Goal: Task Accomplishment & Management: Use online tool/utility

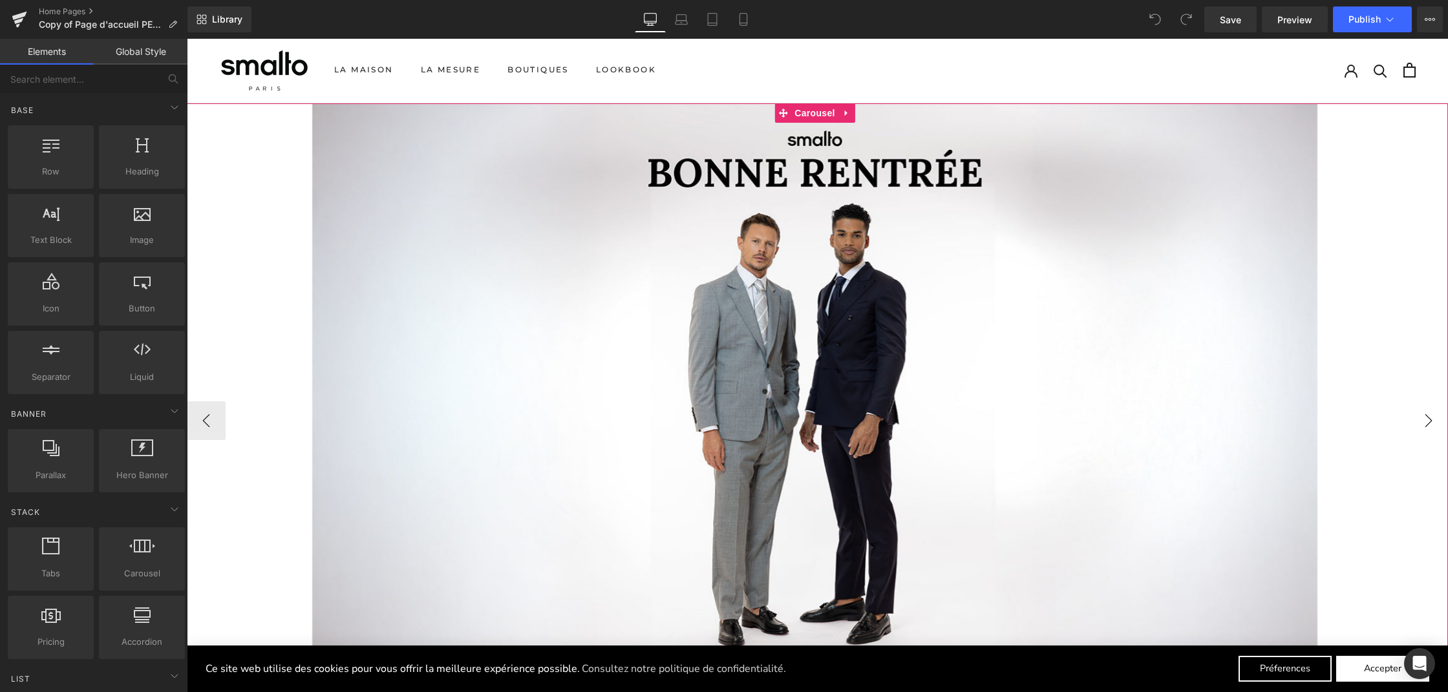
click at [1423, 407] on button "›" at bounding box center [1428, 420] width 39 height 39
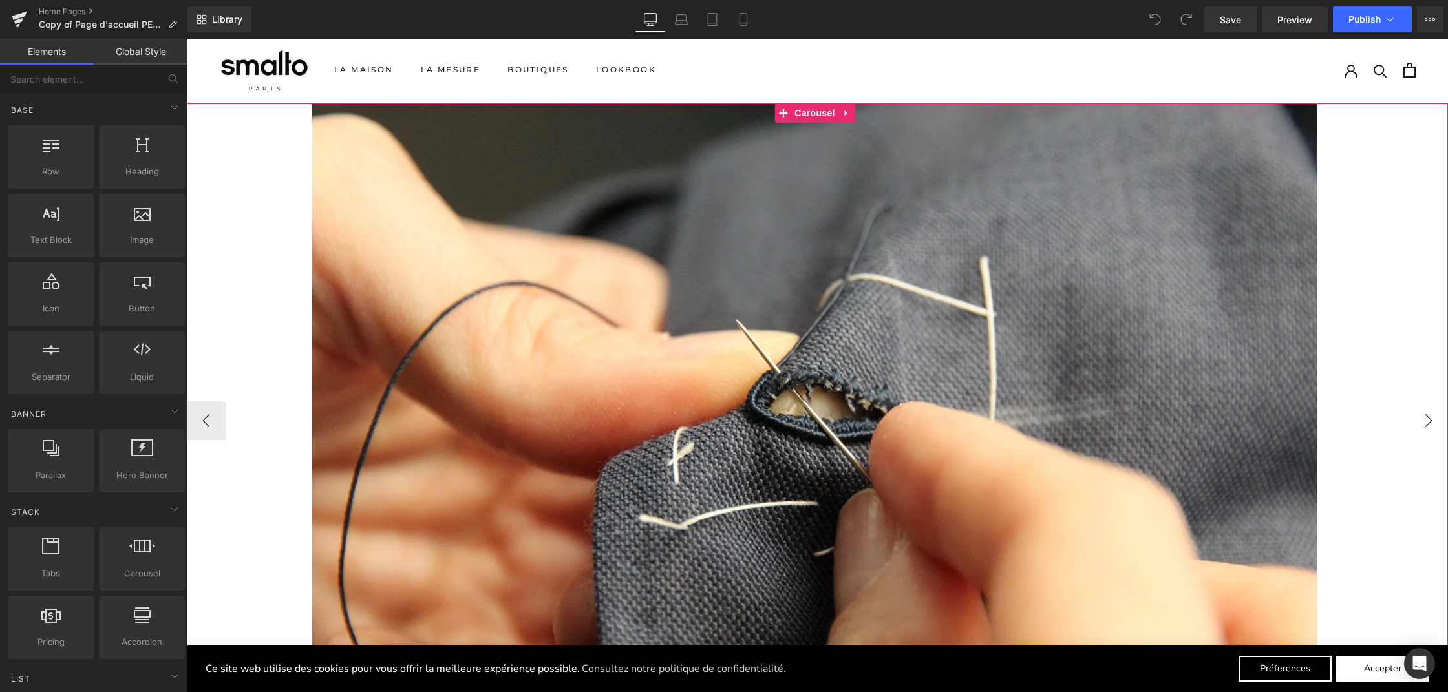
click at [1422, 407] on button "›" at bounding box center [1428, 420] width 39 height 39
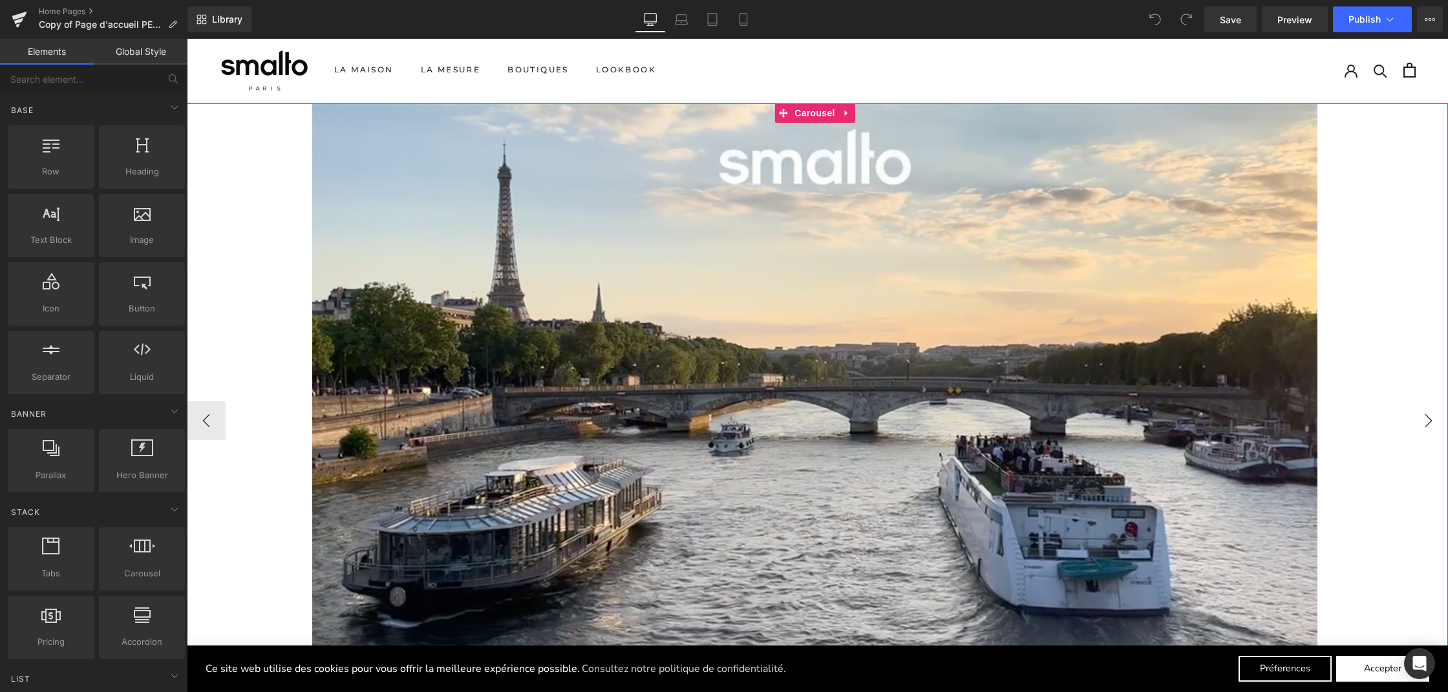
click at [1422, 407] on button "›" at bounding box center [1428, 420] width 39 height 39
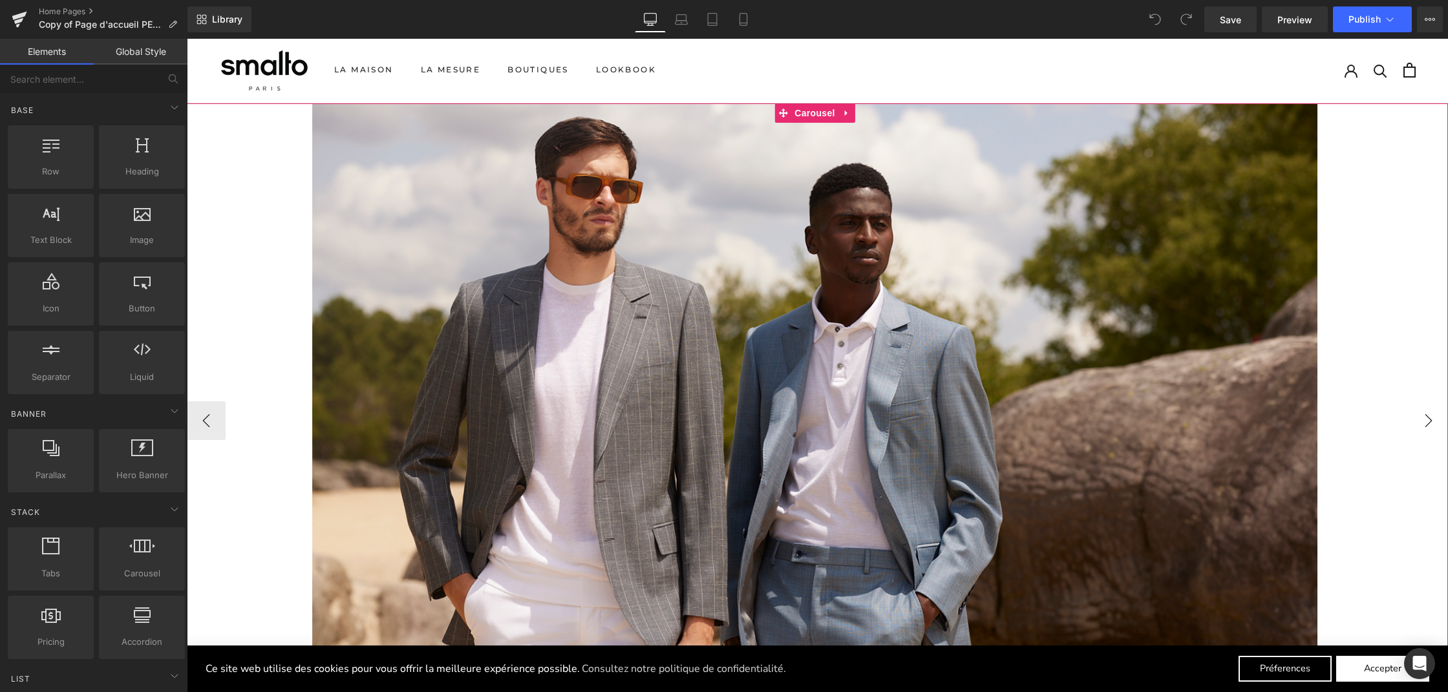
click at [1422, 407] on button "›" at bounding box center [1428, 420] width 39 height 39
click at [1421, 410] on button "›" at bounding box center [1428, 420] width 39 height 39
click at [204, 410] on button "‹" at bounding box center [206, 420] width 39 height 39
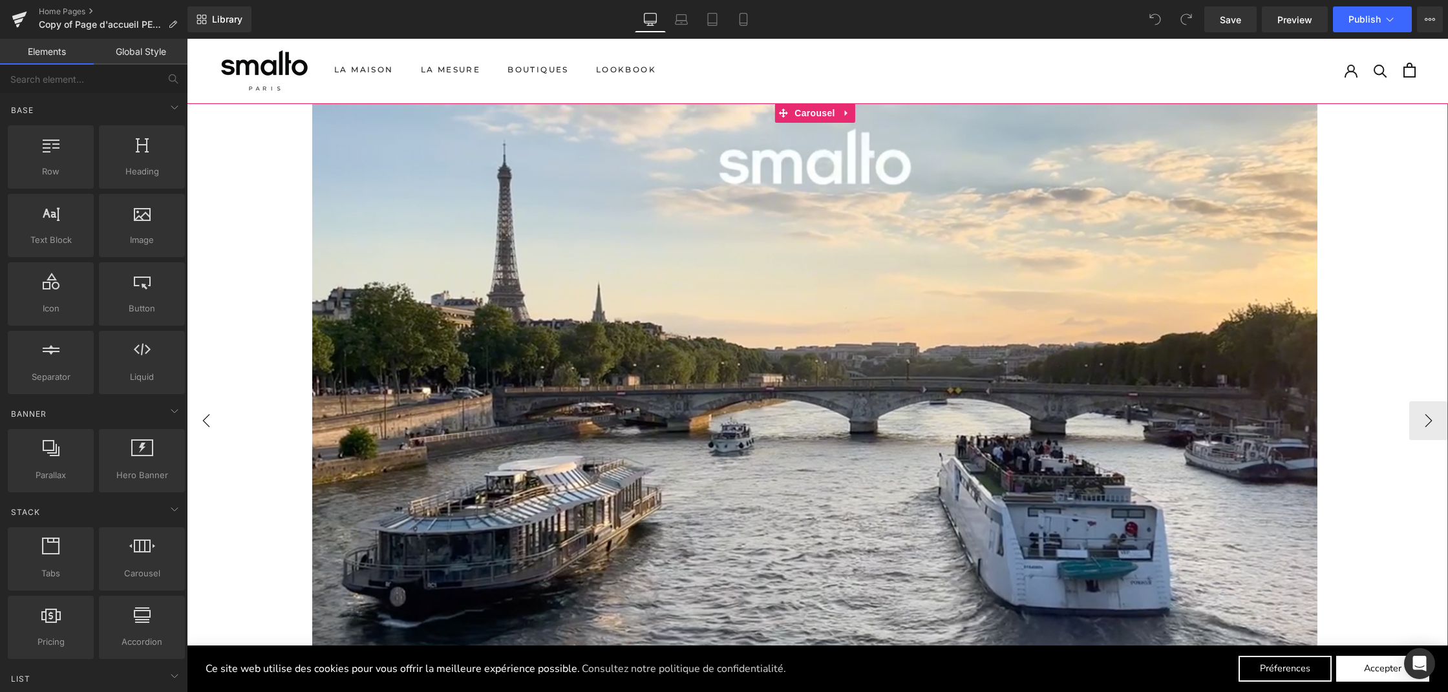
click at [204, 410] on button "‹" at bounding box center [206, 420] width 39 height 39
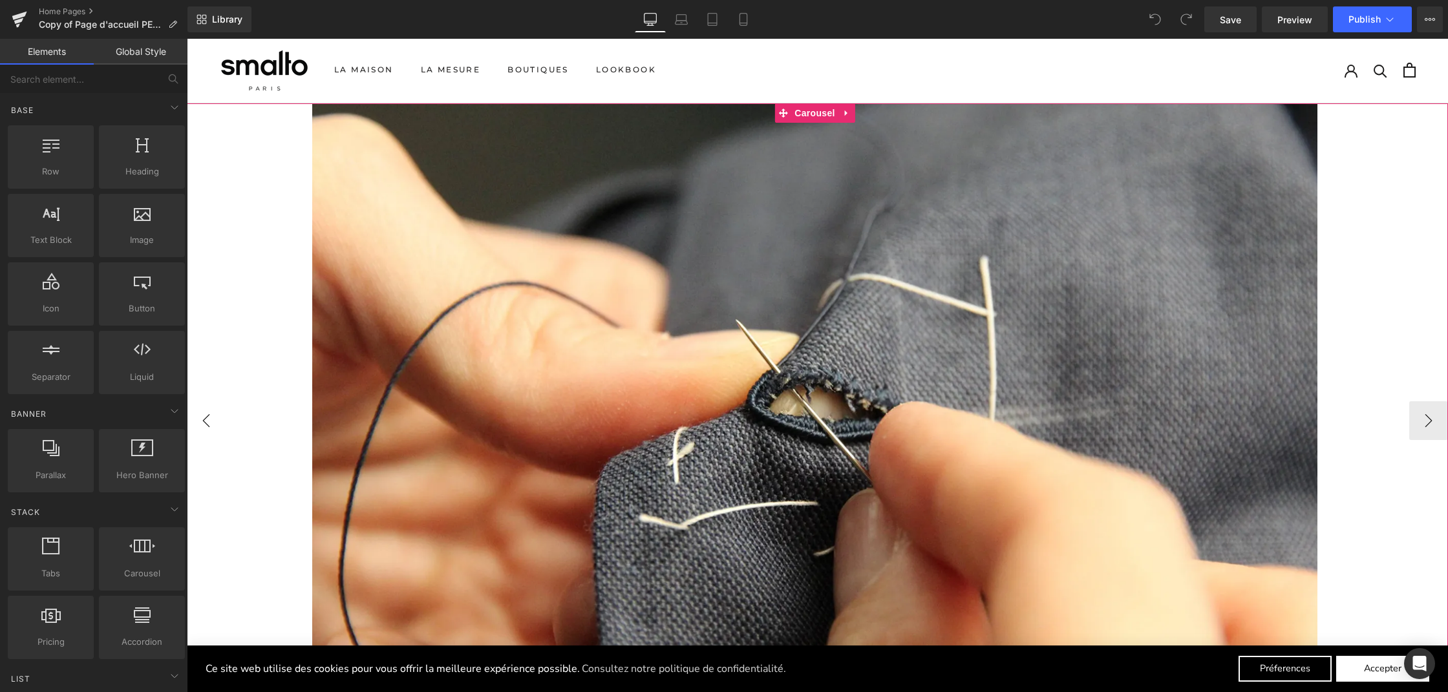
click at [204, 410] on button "‹" at bounding box center [206, 420] width 39 height 39
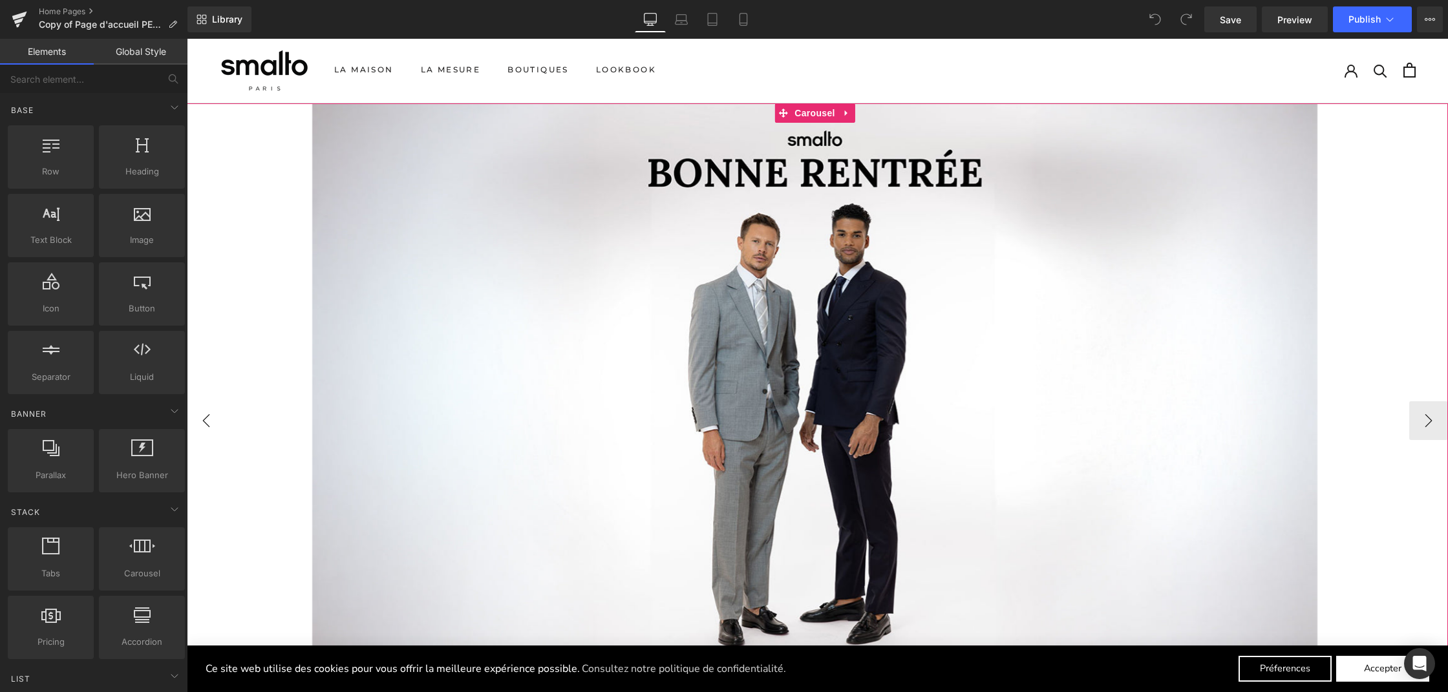
click at [204, 410] on button "‹" at bounding box center [206, 420] width 39 height 39
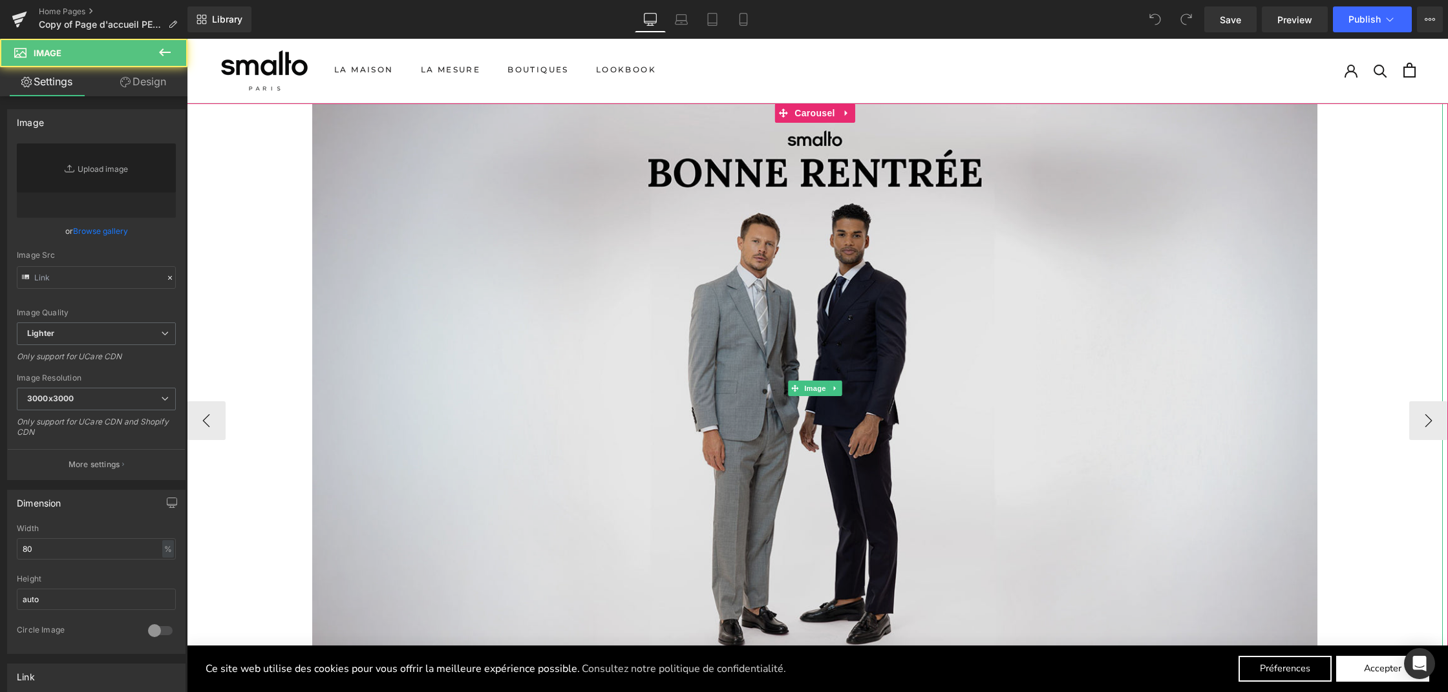
type input "[URL][DOMAIN_NAME]"
click at [356, 224] on img at bounding box center [814, 388] width 1005 height 570
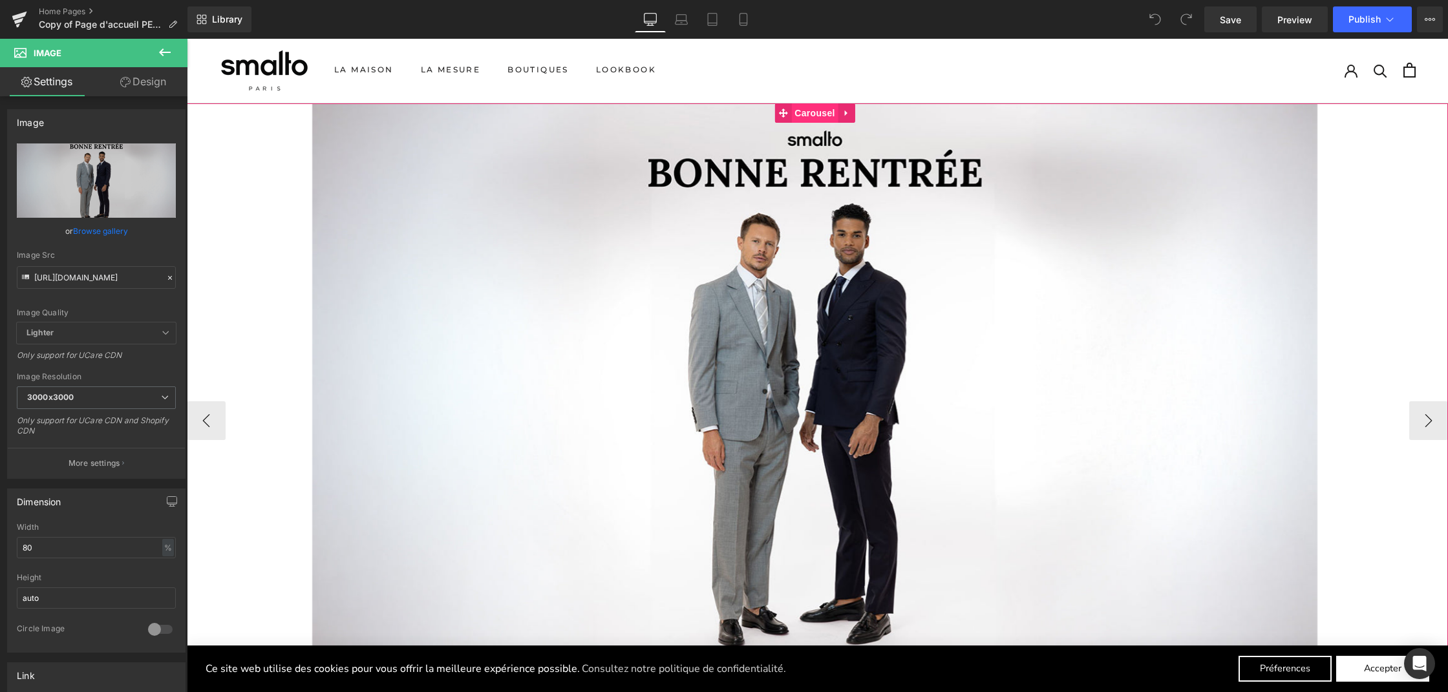
click at [816, 111] on span "Carousel" at bounding box center [814, 112] width 47 height 19
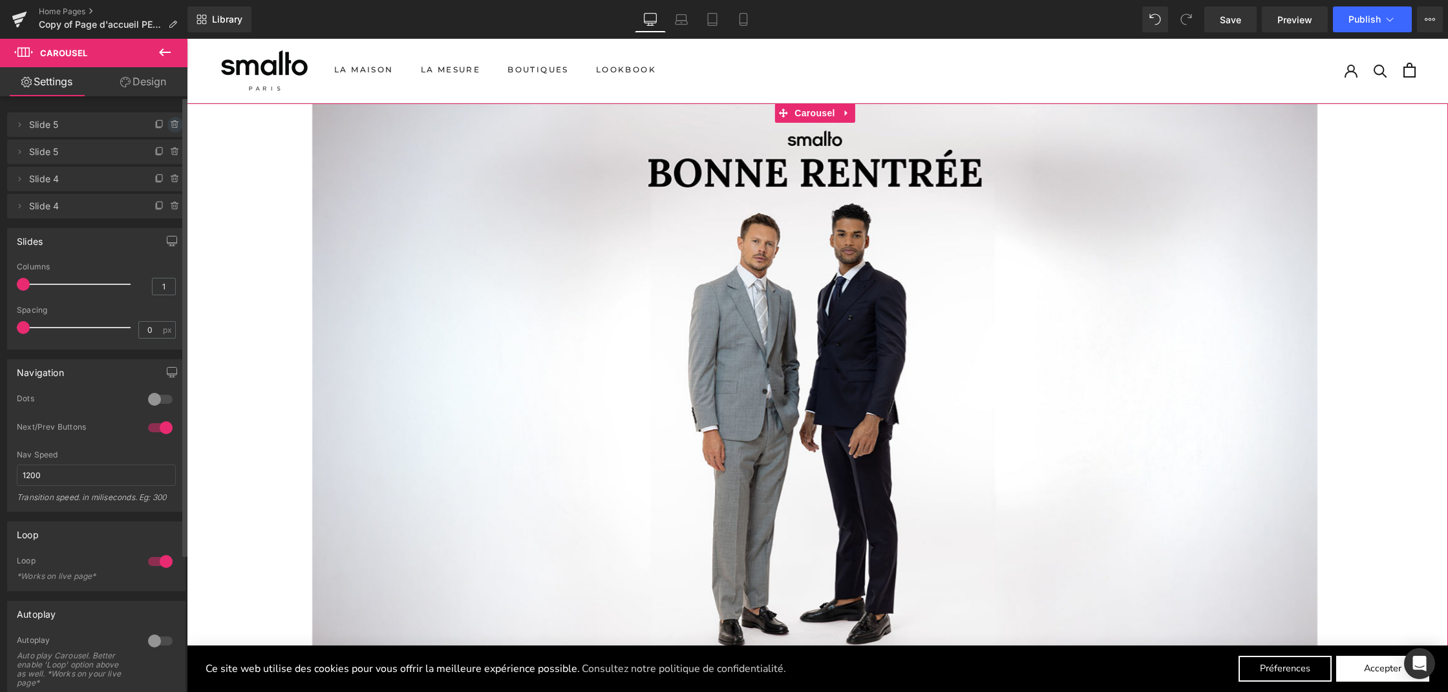
click at [170, 128] on icon at bounding box center [175, 125] width 10 height 10
click at [167, 127] on button "Delete" at bounding box center [161, 125] width 41 height 17
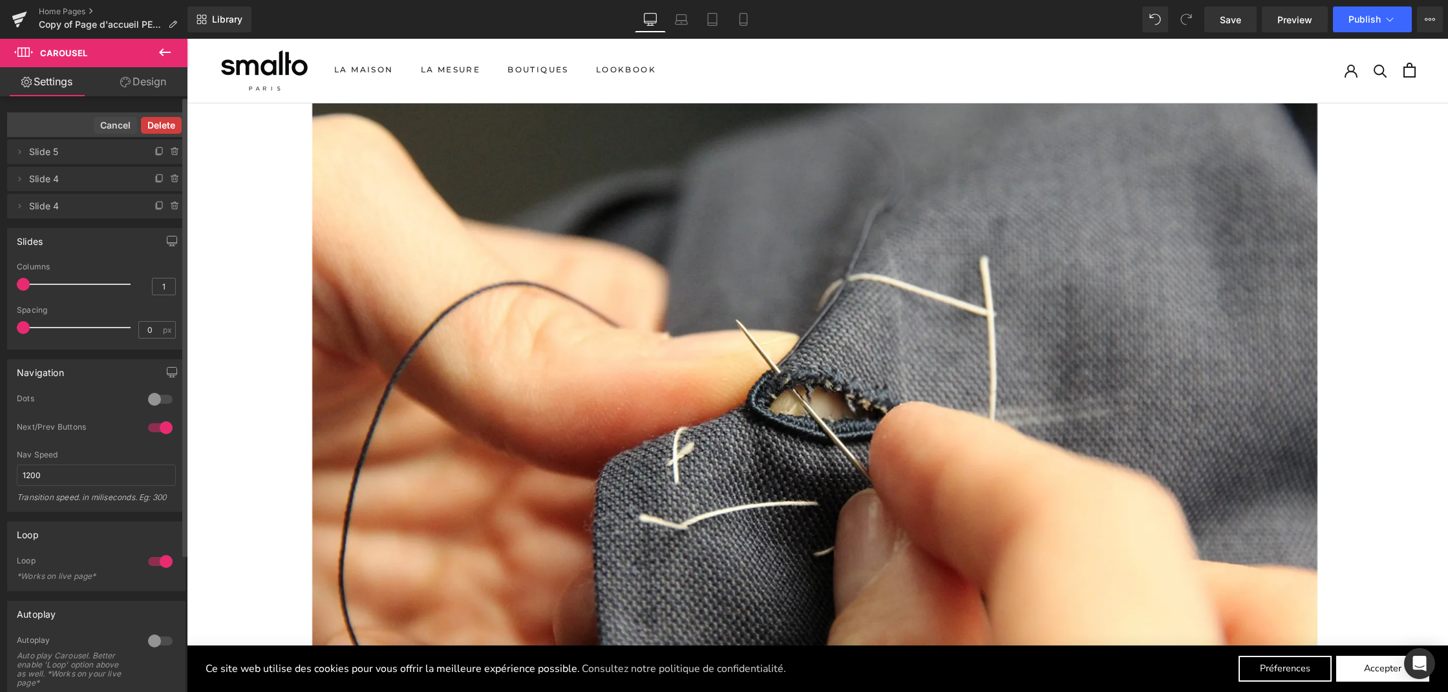
scroll to position [6, 6]
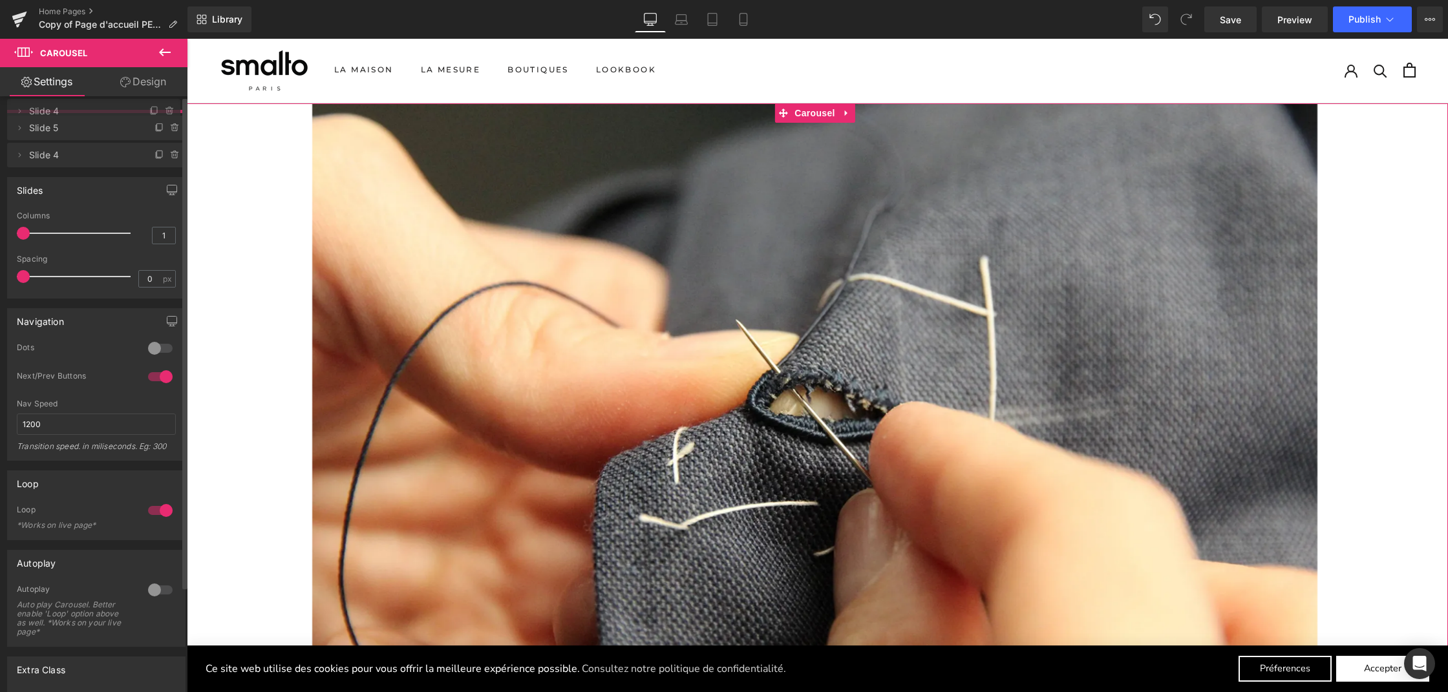
drag, startPoint x: 70, startPoint y: 160, endPoint x: 68, endPoint y: 119, distance: 40.8
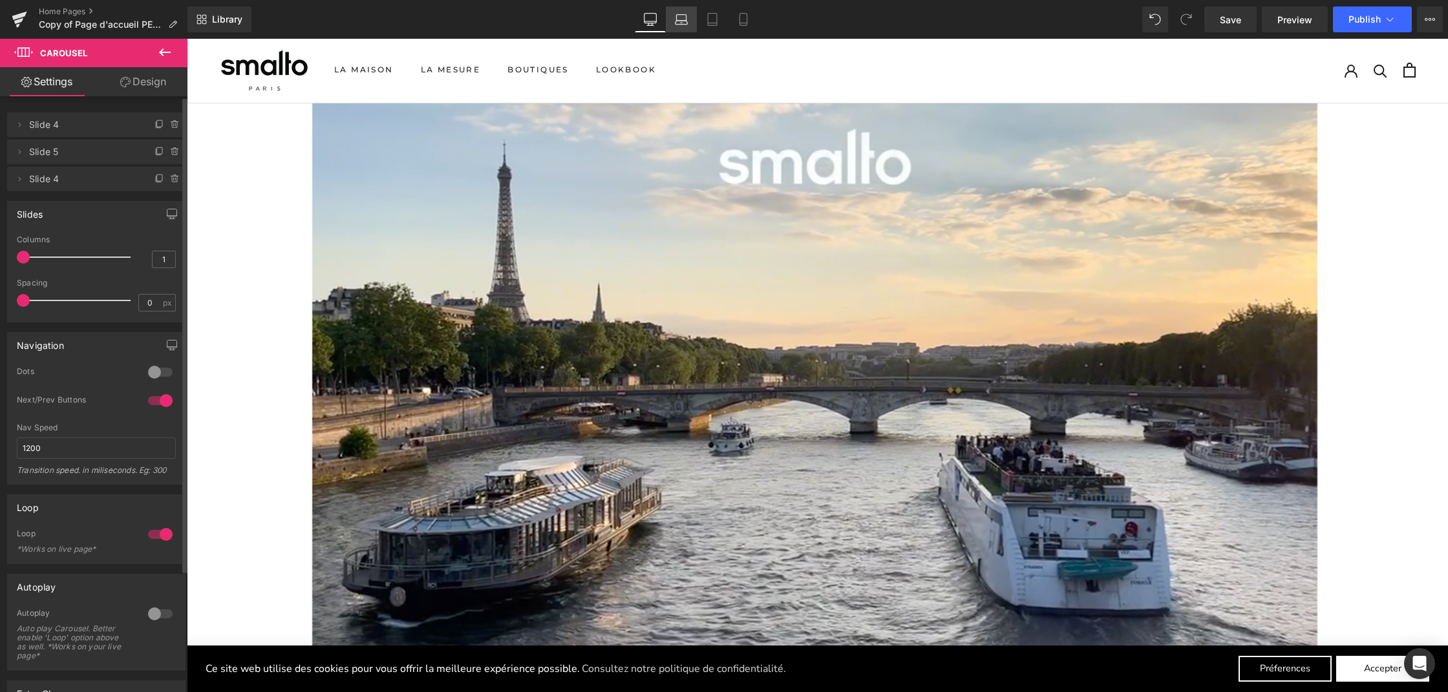
click at [690, 23] on link "Laptop" at bounding box center [681, 19] width 31 height 26
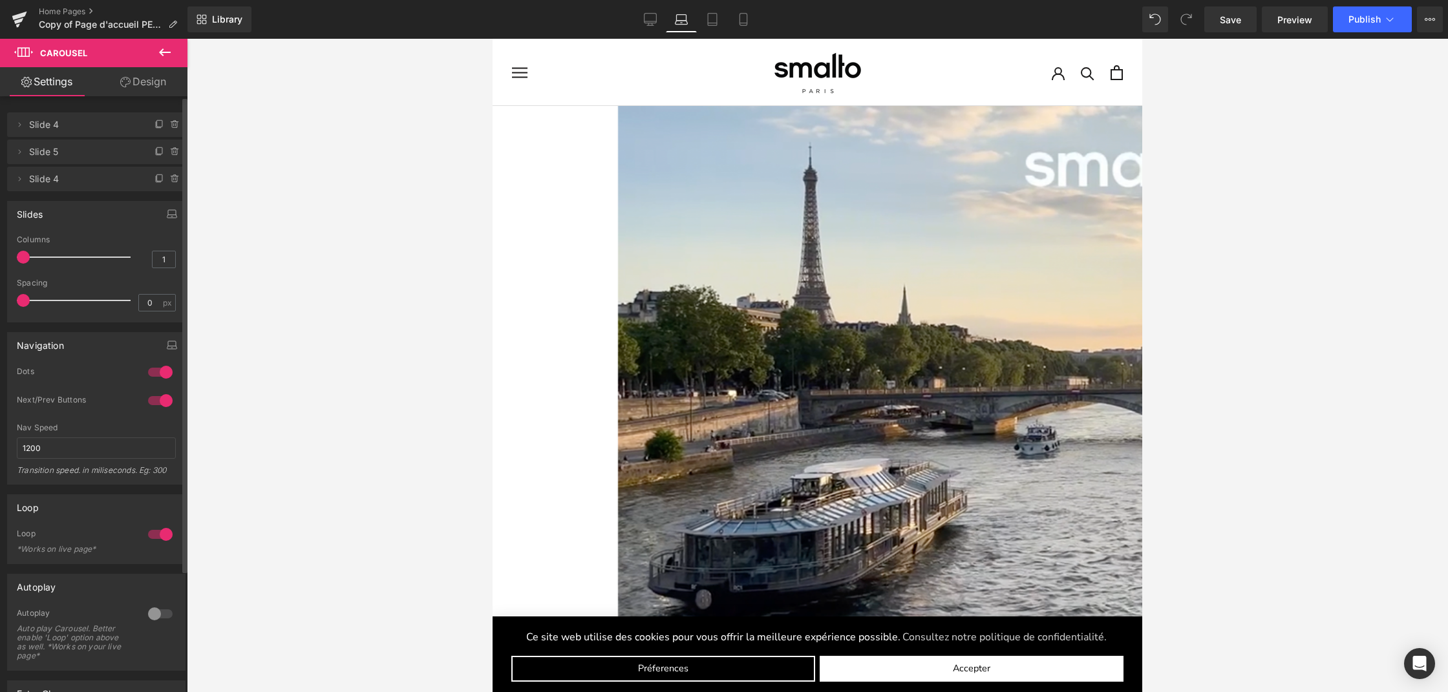
scroll to position [2805, 645]
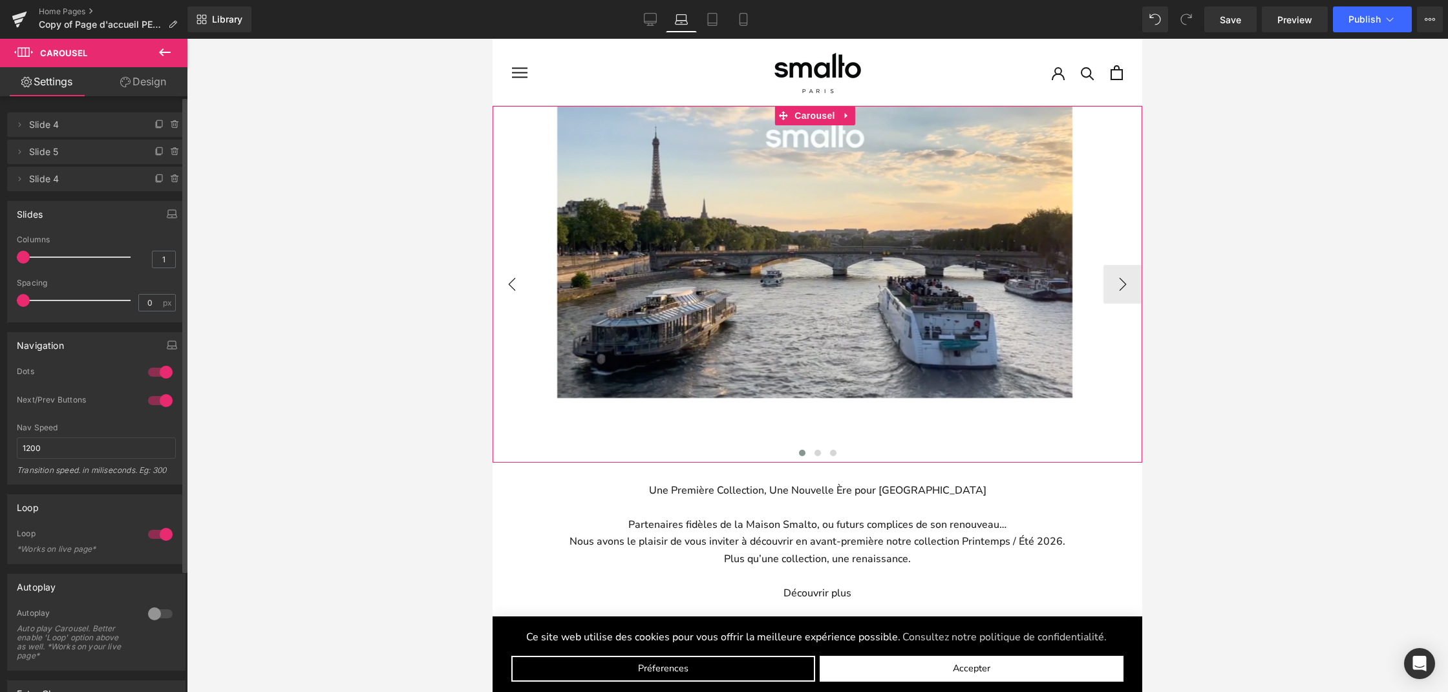
click at [519, 280] on button "‹" at bounding box center [512, 284] width 39 height 39
click at [1119, 279] on button "›" at bounding box center [1123, 284] width 39 height 39
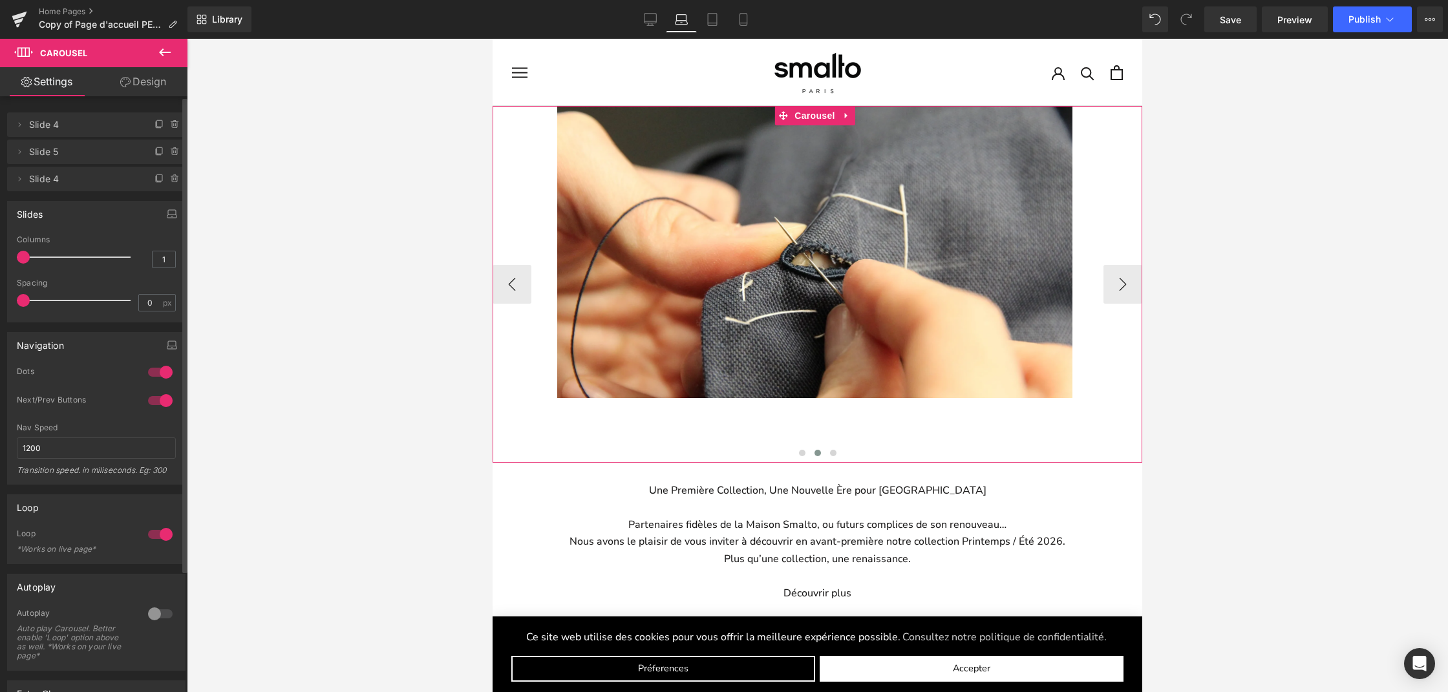
click at [1119, 279] on button "›" at bounding box center [1123, 284] width 39 height 39
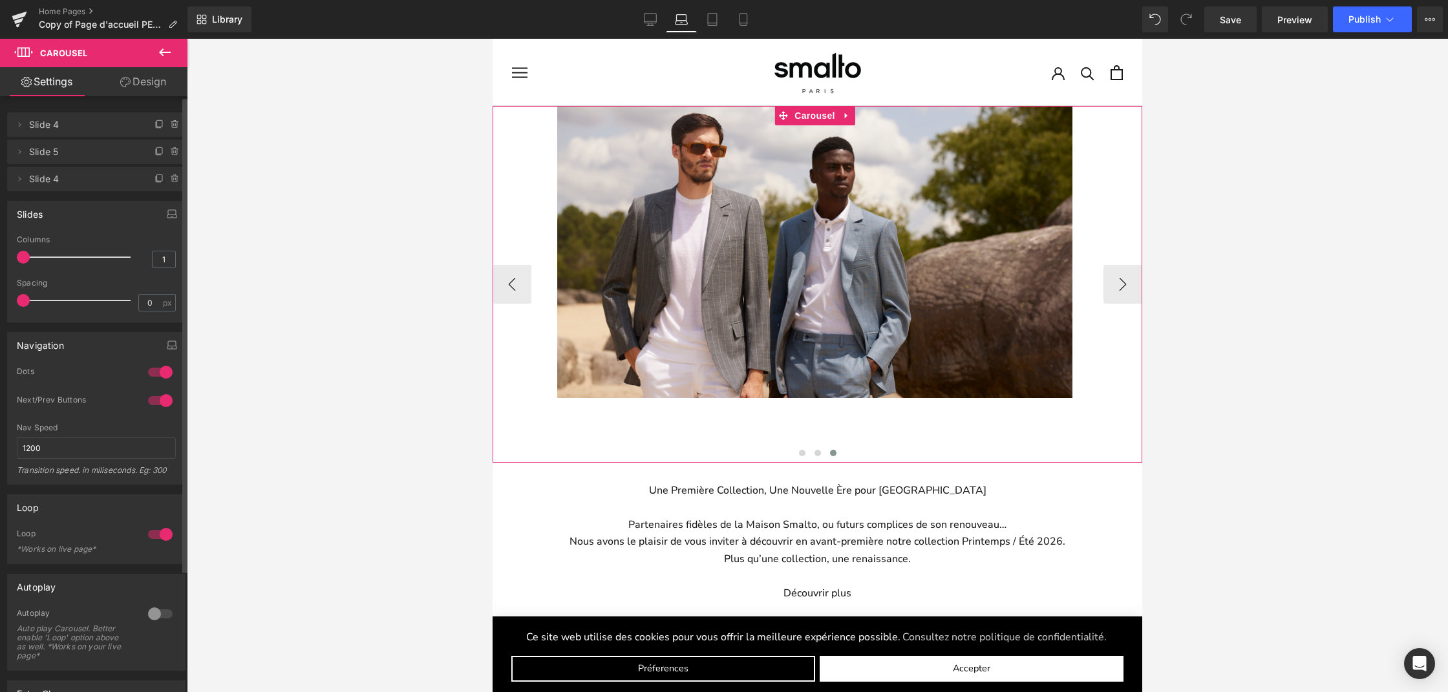
click at [1119, 279] on button "›" at bounding box center [1123, 284] width 39 height 39
click at [723, 19] on link "Tablet" at bounding box center [712, 19] width 31 height 26
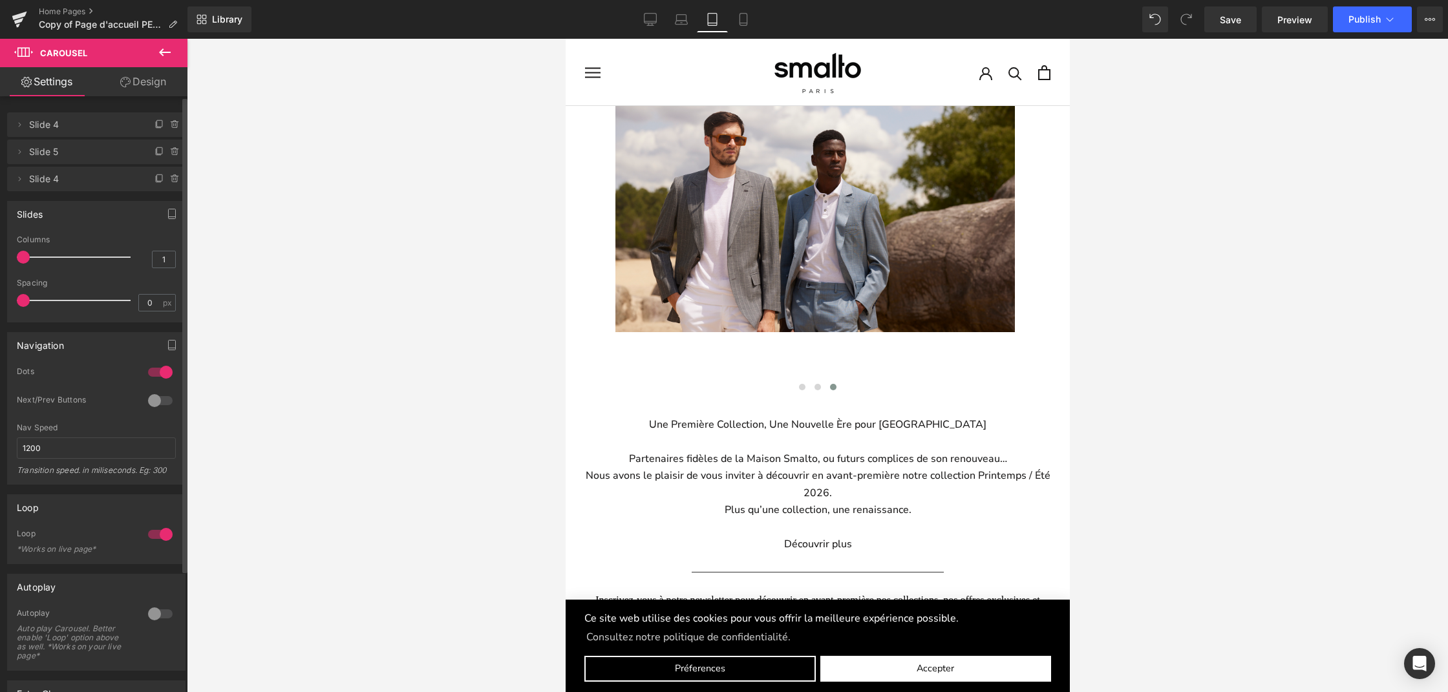
scroll to position [2741, 499]
click at [797, 390] on button at bounding box center [802, 387] width 16 height 13
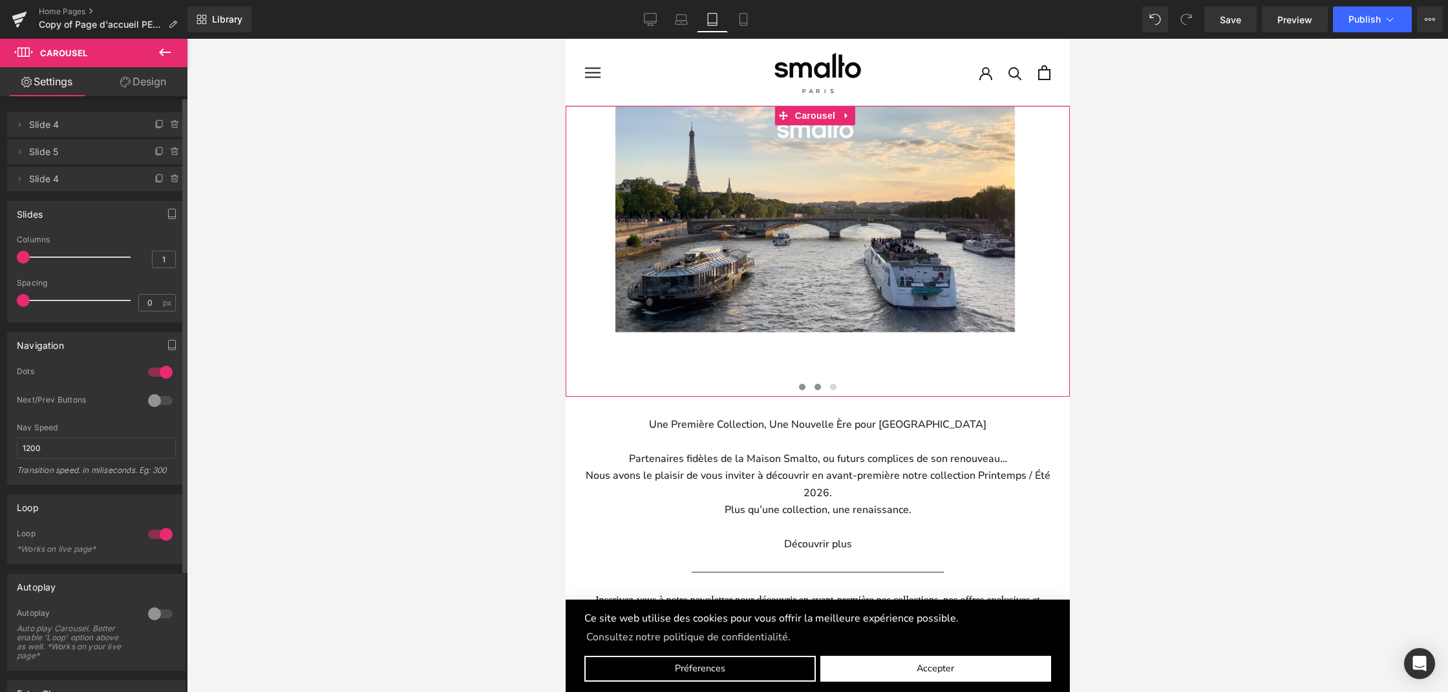
click at [820, 384] on button at bounding box center [817, 387] width 16 height 13
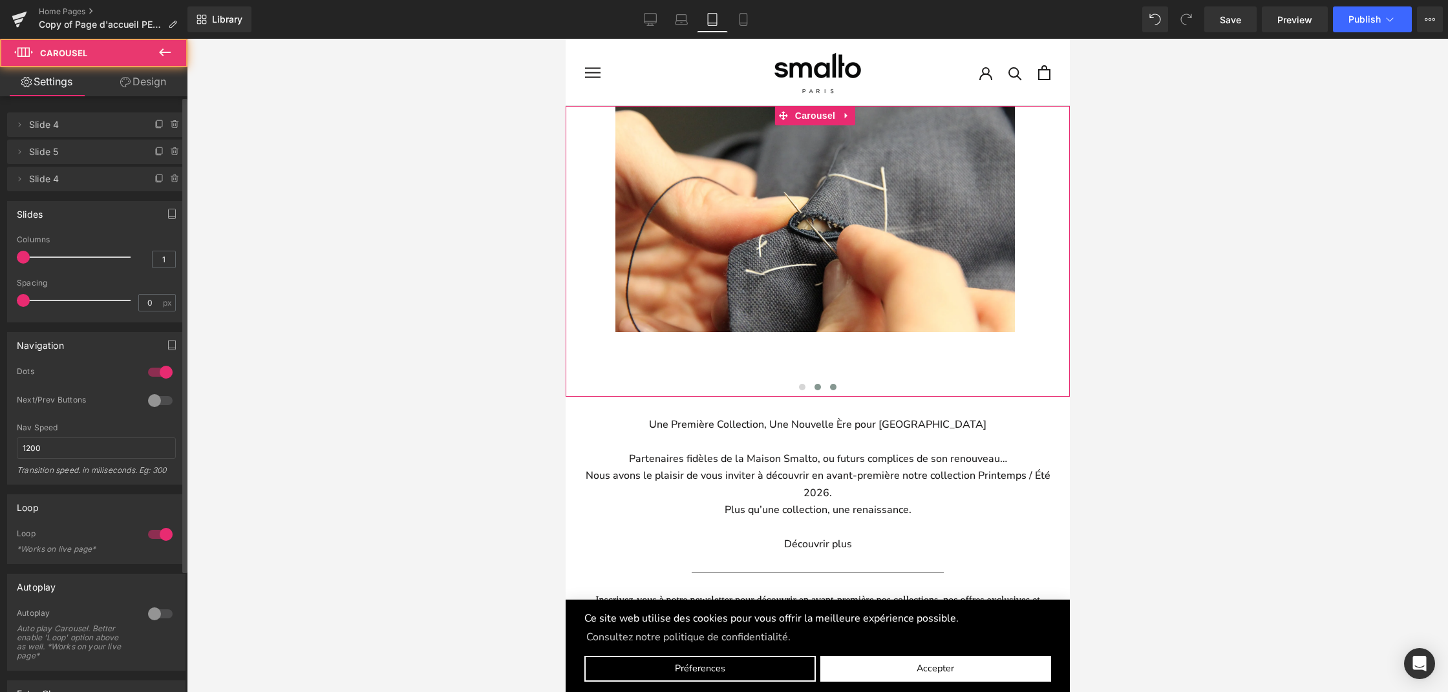
click at [831, 386] on span at bounding box center [832, 387] width 6 height 6
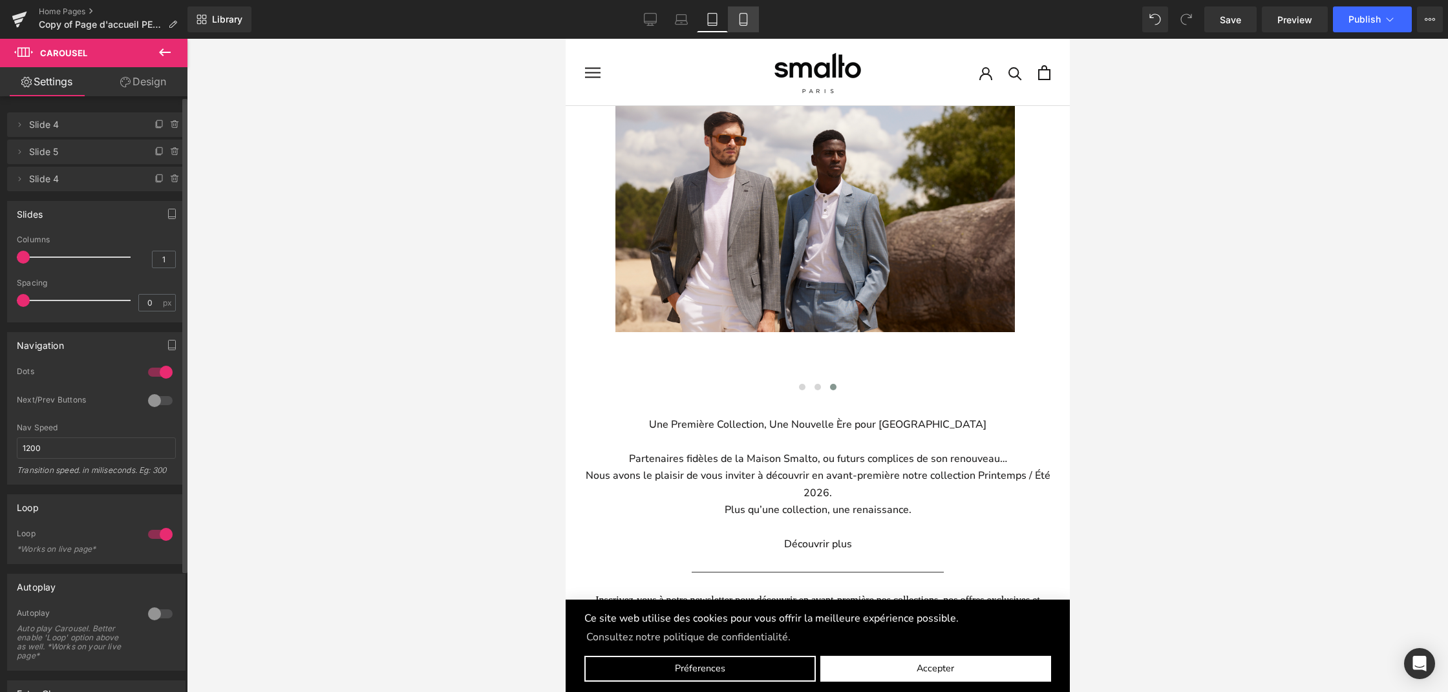
click at [747, 28] on link "Mobile" at bounding box center [743, 19] width 31 height 26
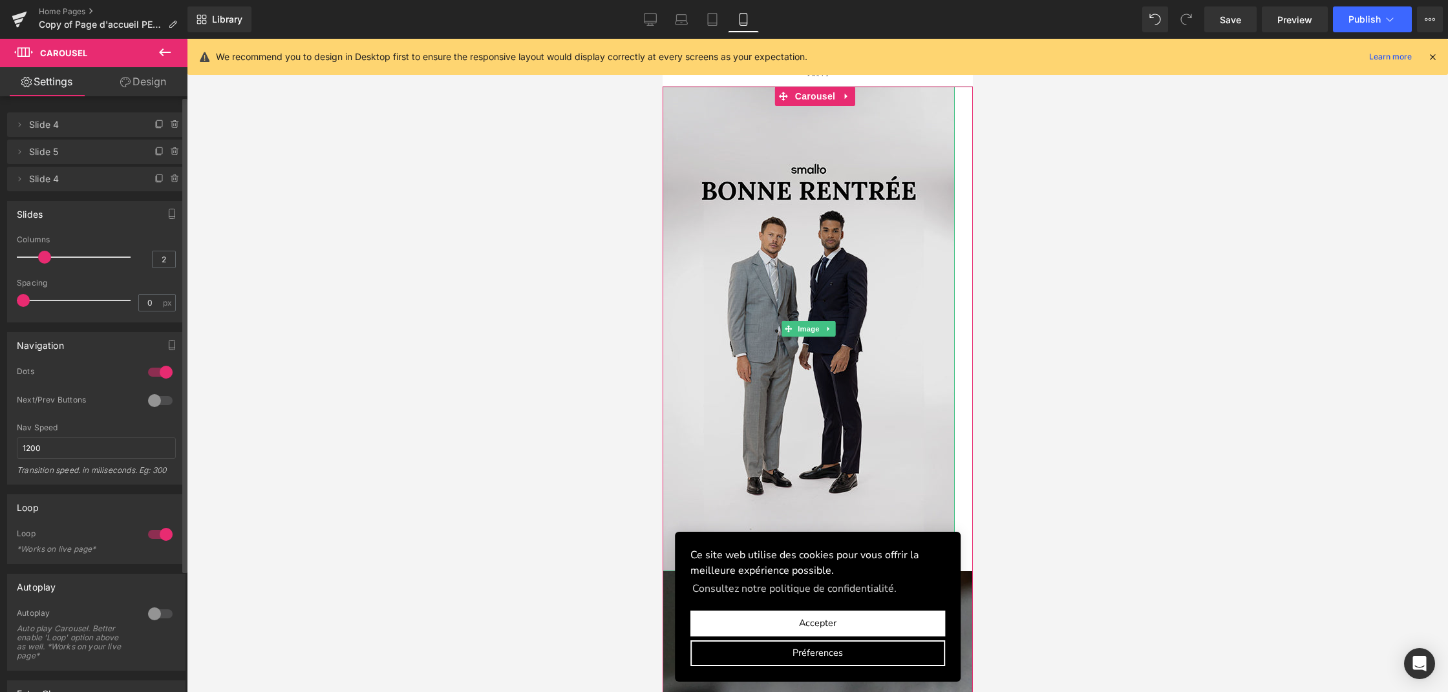
scroll to position [3831, 305]
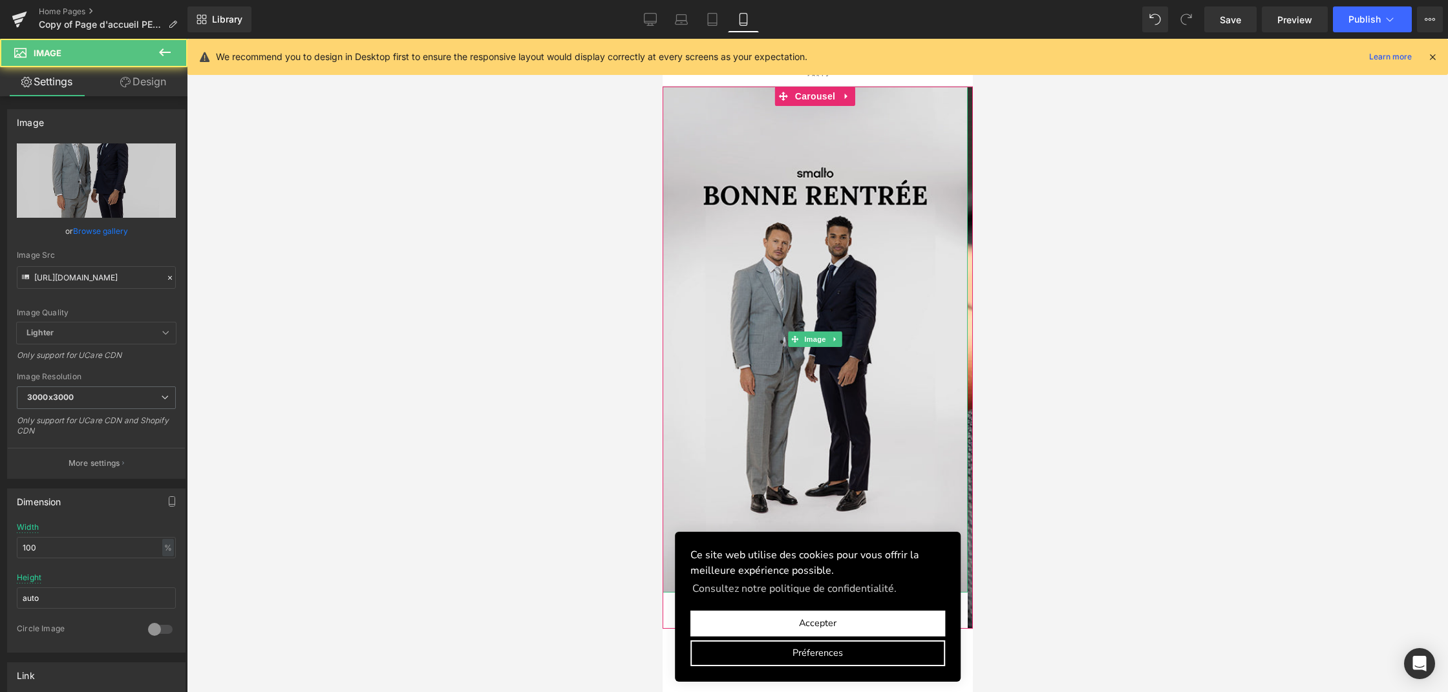
click at [816, 208] on img at bounding box center [814, 340] width 305 height 506
click at [811, 195] on img at bounding box center [814, 340] width 305 height 506
click at [820, 95] on span "Carousel" at bounding box center [814, 96] width 47 height 19
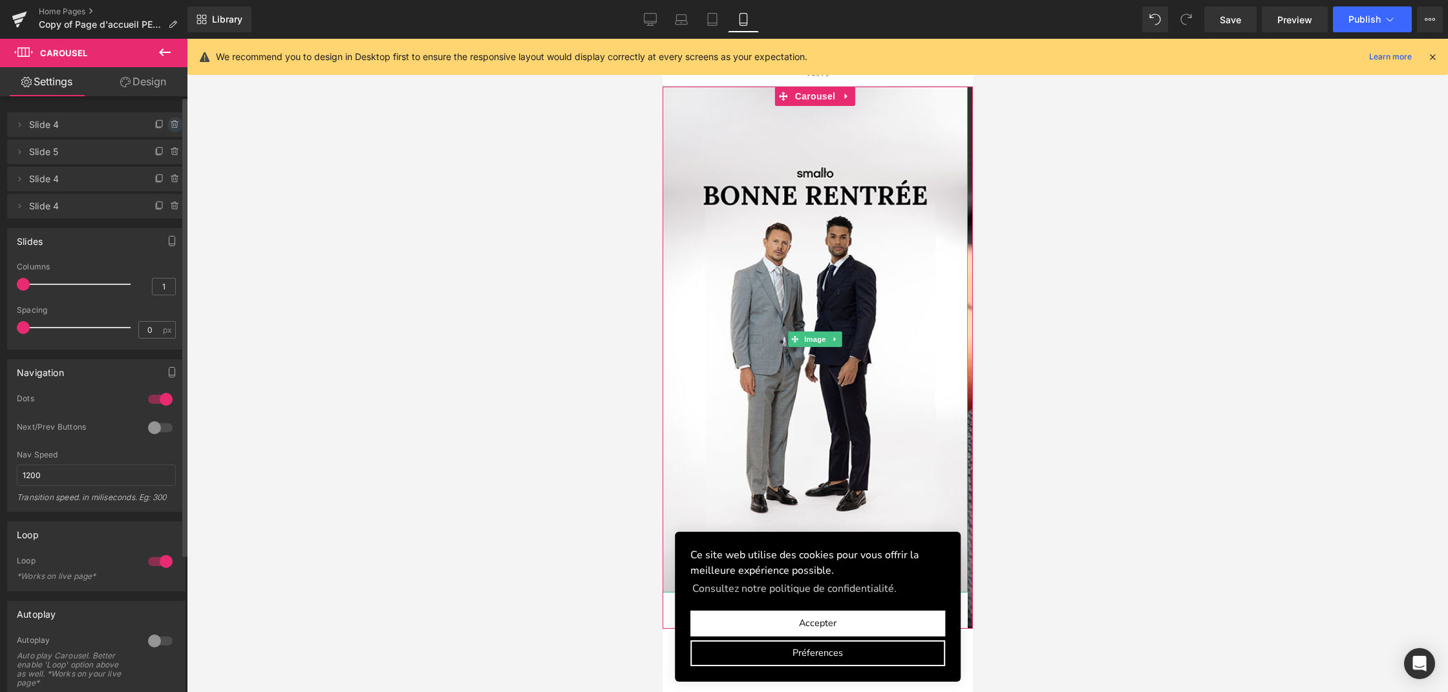
click at [171, 126] on icon at bounding box center [175, 125] width 10 height 10
click at [153, 126] on button "Delete" at bounding box center [161, 125] width 41 height 17
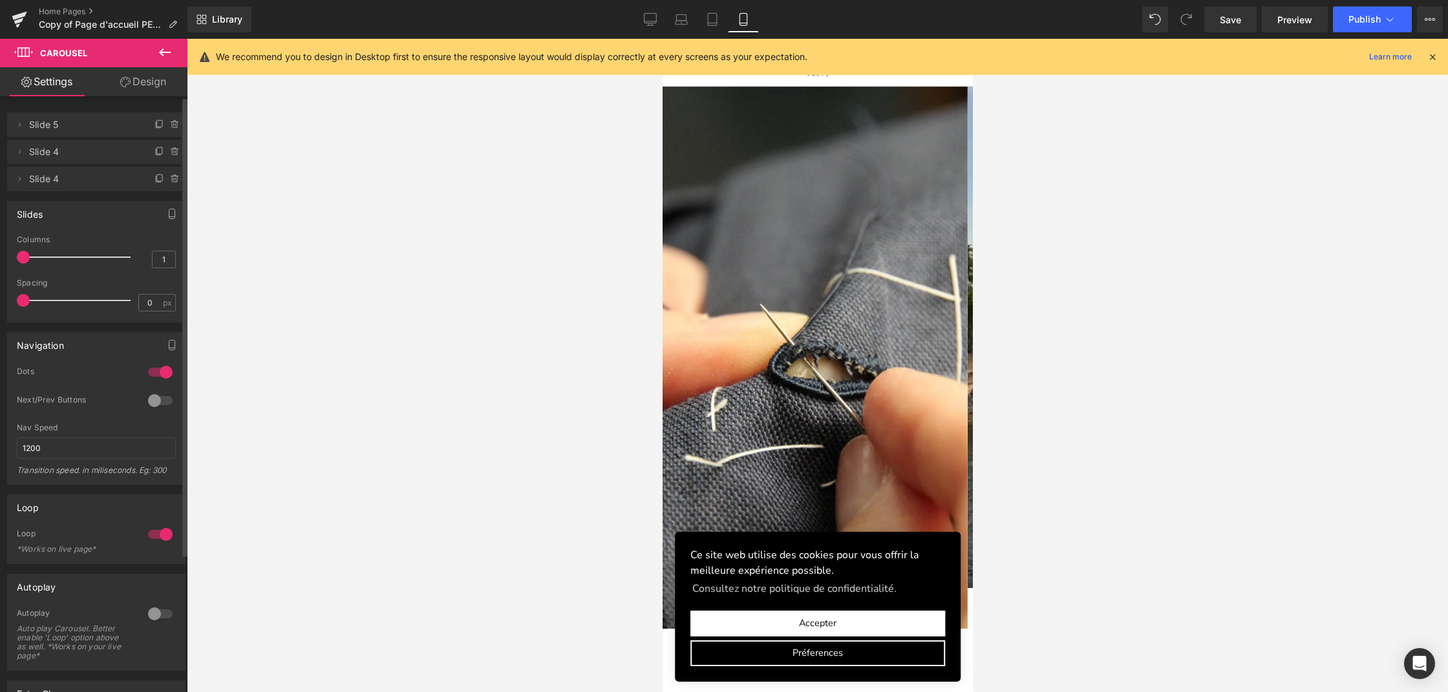
scroll to position [6, 6]
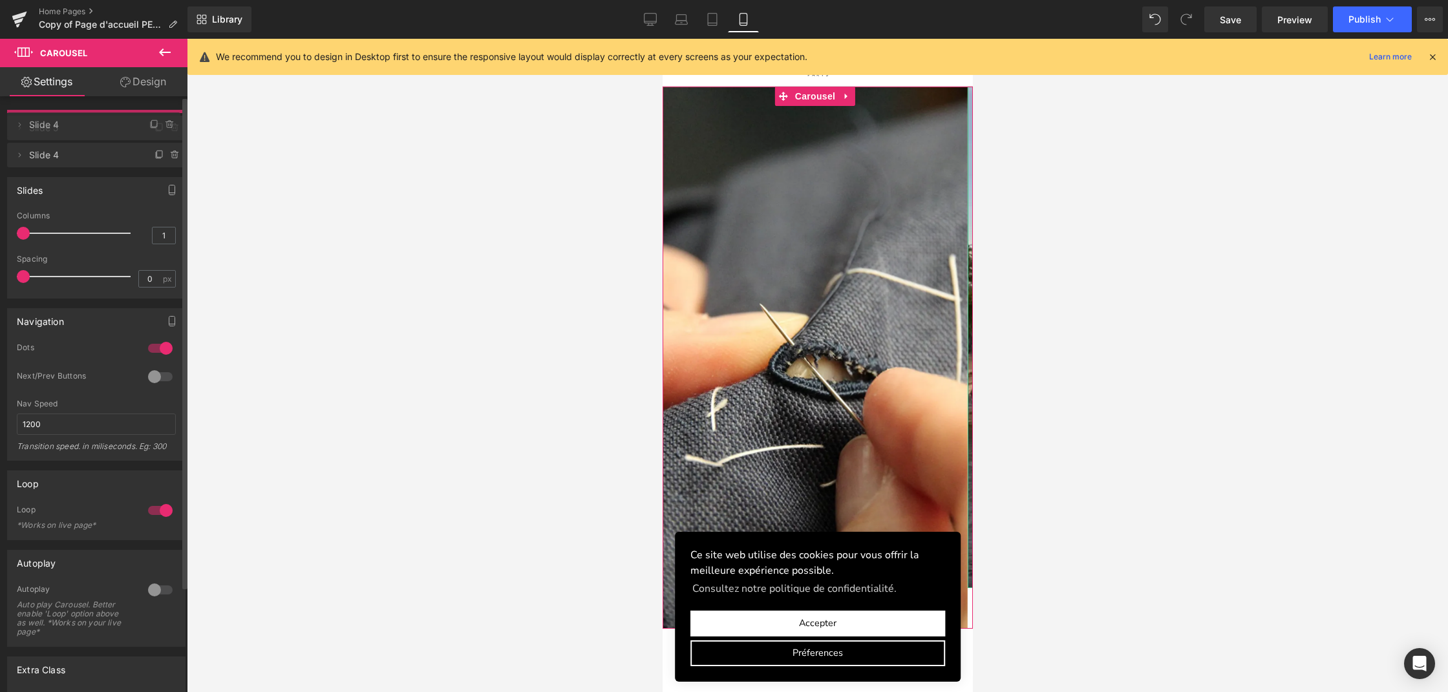
drag, startPoint x: 37, startPoint y: 157, endPoint x: 36, endPoint y: 130, distance: 27.2
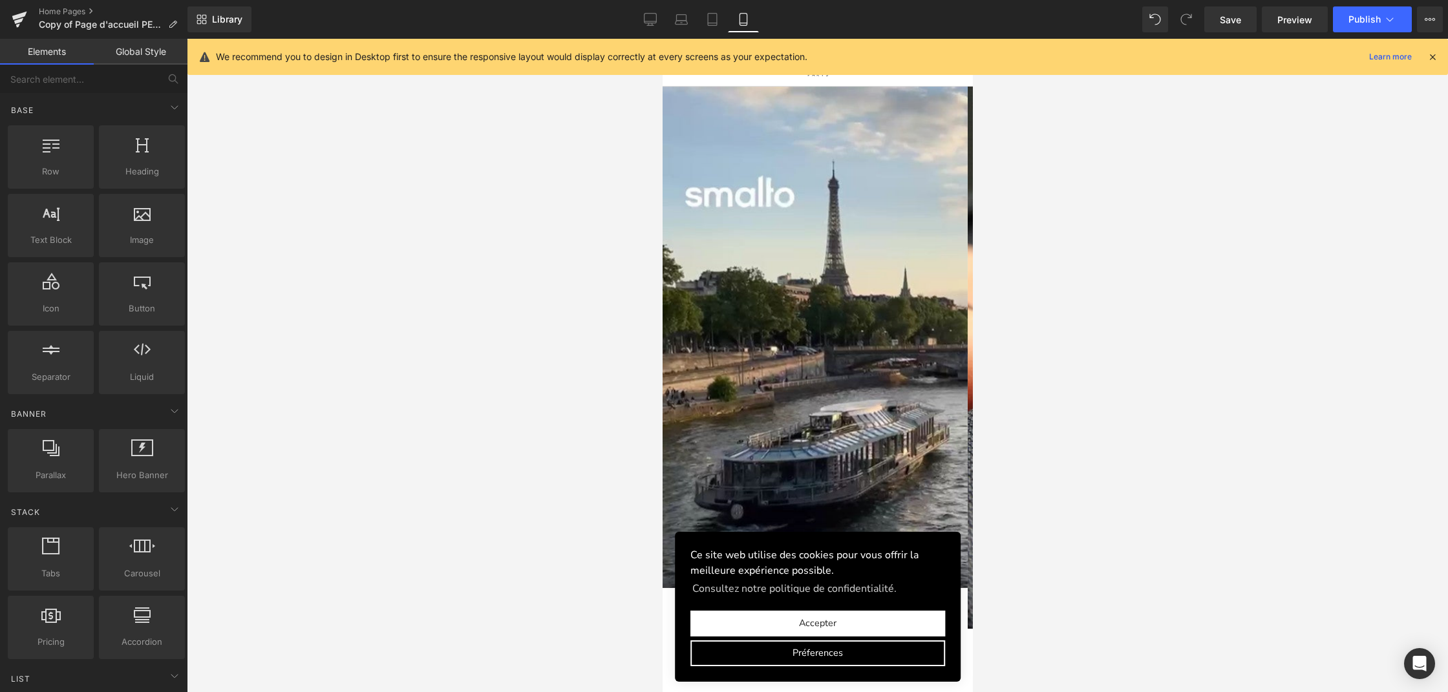
click at [810, 622] on button "Accepter" at bounding box center [817, 624] width 255 height 26
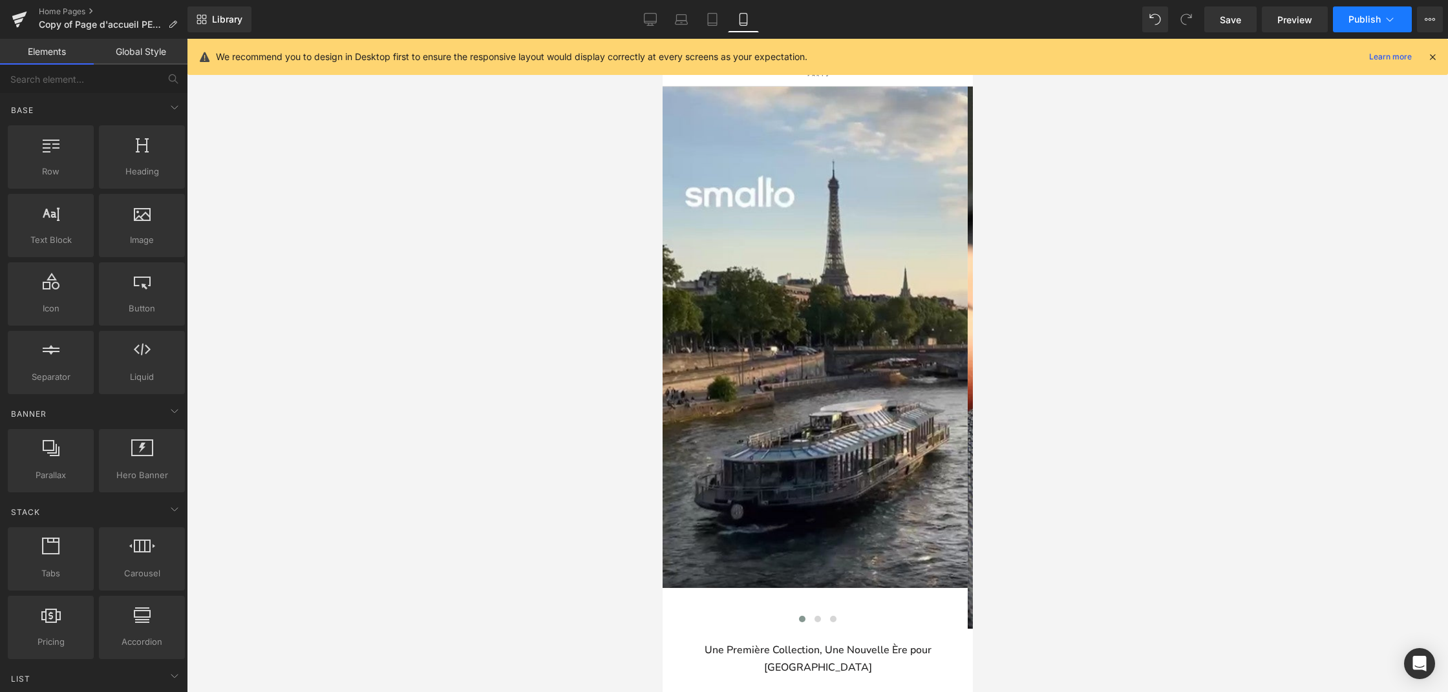
click at [1348, 22] on button "Publish" at bounding box center [1372, 19] width 79 height 26
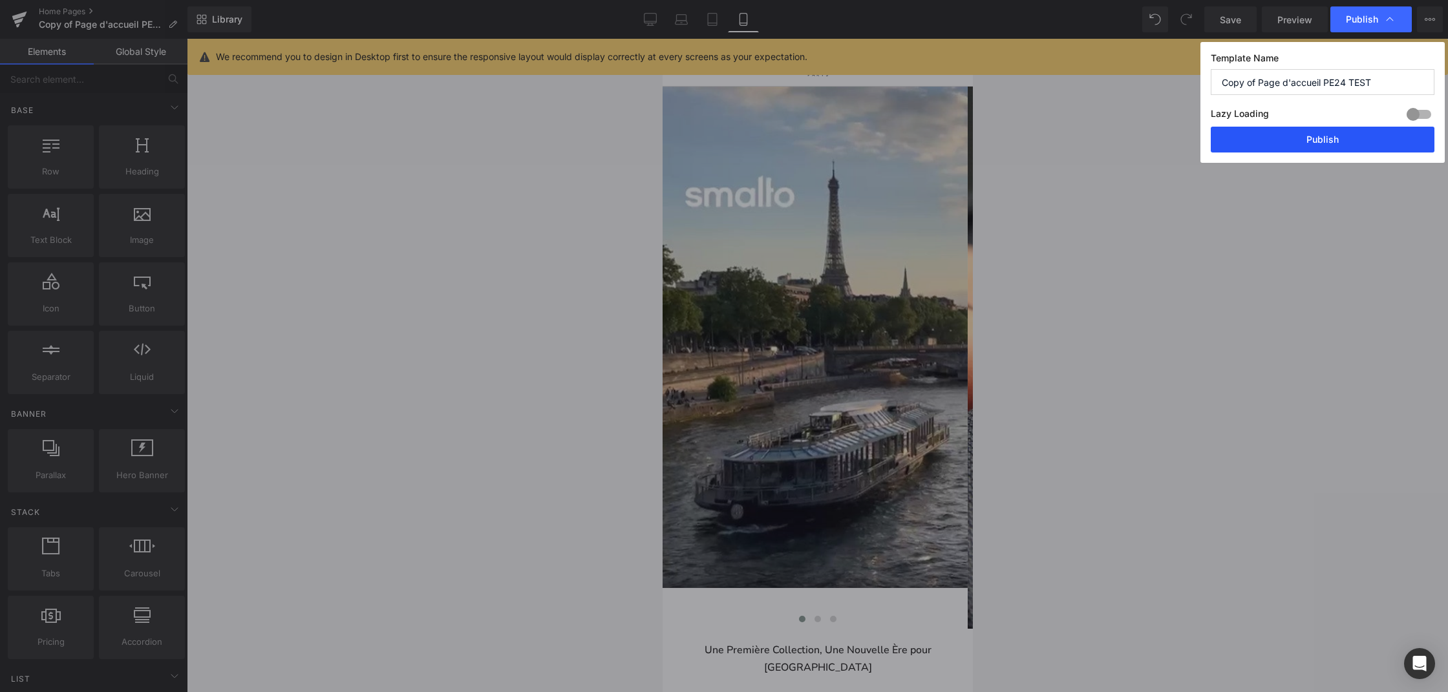
click at [1279, 142] on button "Publish" at bounding box center [1323, 140] width 224 height 26
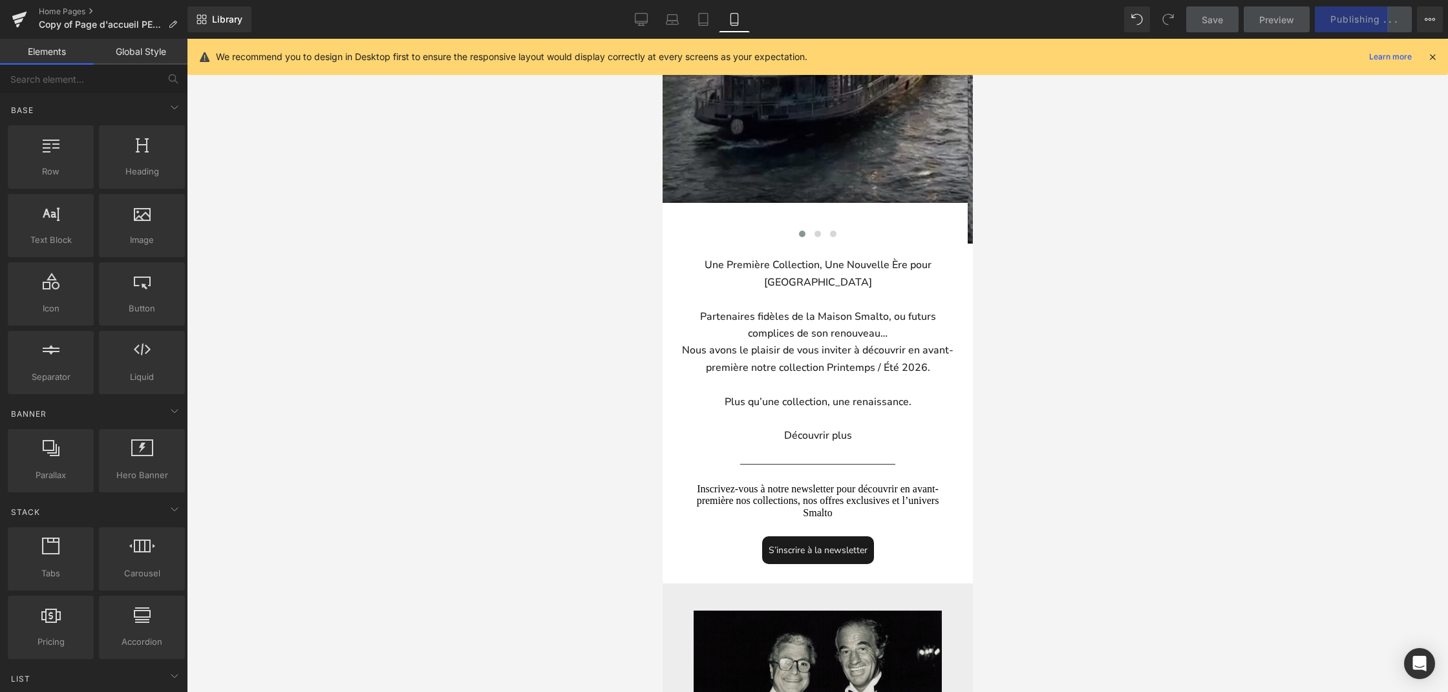
scroll to position [0, 0]
